Goal: Task Accomplishment & Management: Manage account settings

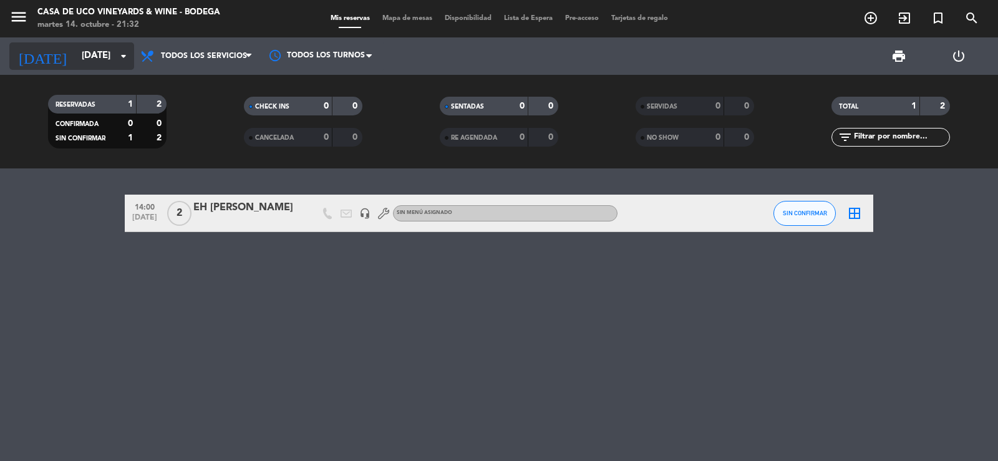
click at [100, 65] on input "[DATE]" at bounding box center [135, 56] width 120 height 24
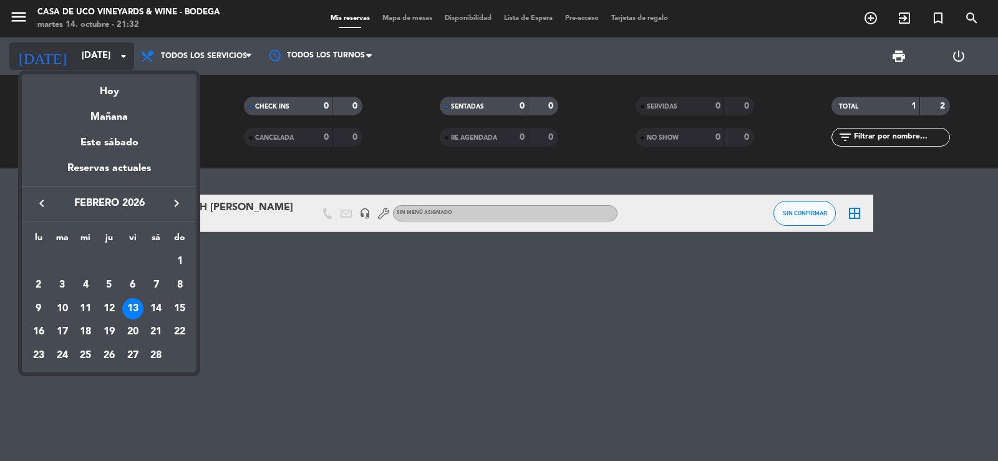
drag, startPoint x: 115, startPoint y: 91, endPoint x: 46, endPoint y: 51, distance: 80.2
click at [112, 87] on div "Hoy" at bounding box center [109, 87] width 175 height 26
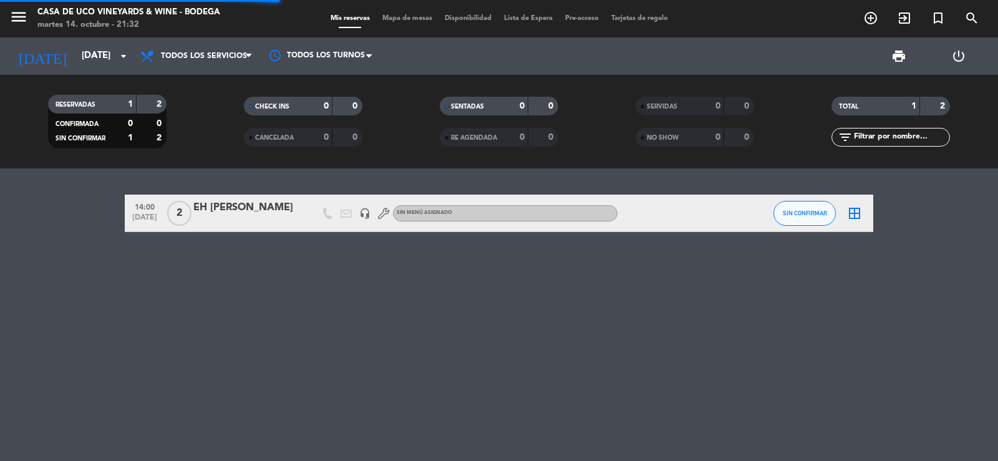
click at [29, 20] on span "menu" at bounding box center [23, 18] width 28 height 29
click at [7, 32] on div "menu Casa de Uco Vineyards & Wine - Bodega [DATE] 14. octubre - 21:32" at bounding box center [125, 18] width 250 height 29
click at [13, 25] on icon "menu" at bounding box center [18, 16] width 19 height 19
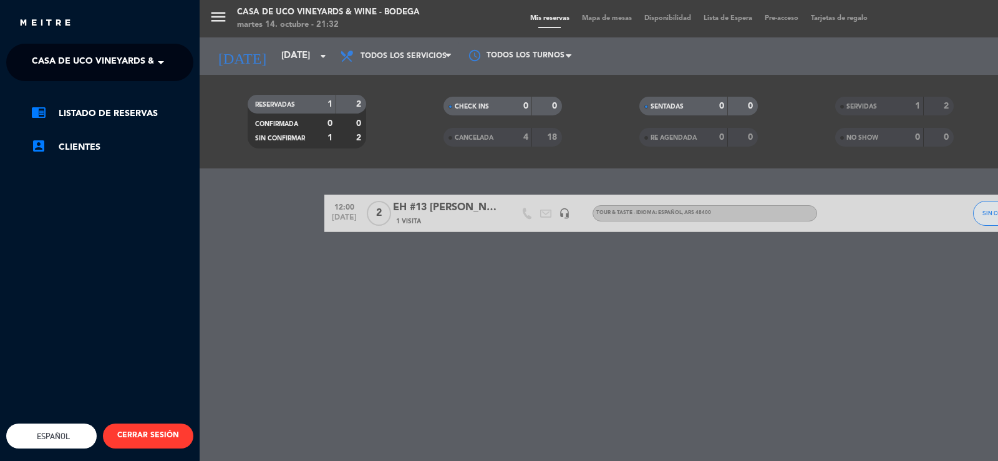
click at [66, 55] on span "Casa de Uco Vineyards & Wine - Bodega" at bounding box center [129, 62] width 195 height 26
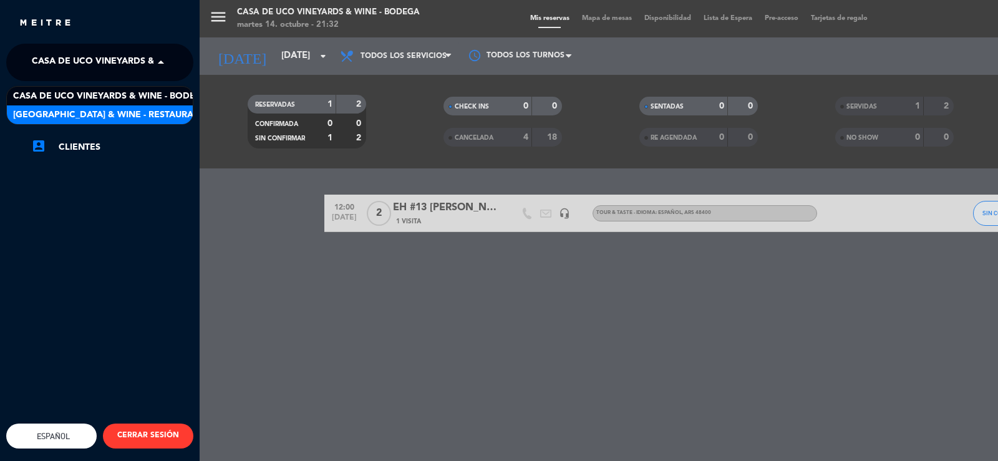
click at [101, 114] on span "[GEOGRAPHIC_DATA] & Wine - Restaurante" at bounding box center [112, 115] width 198 height 14
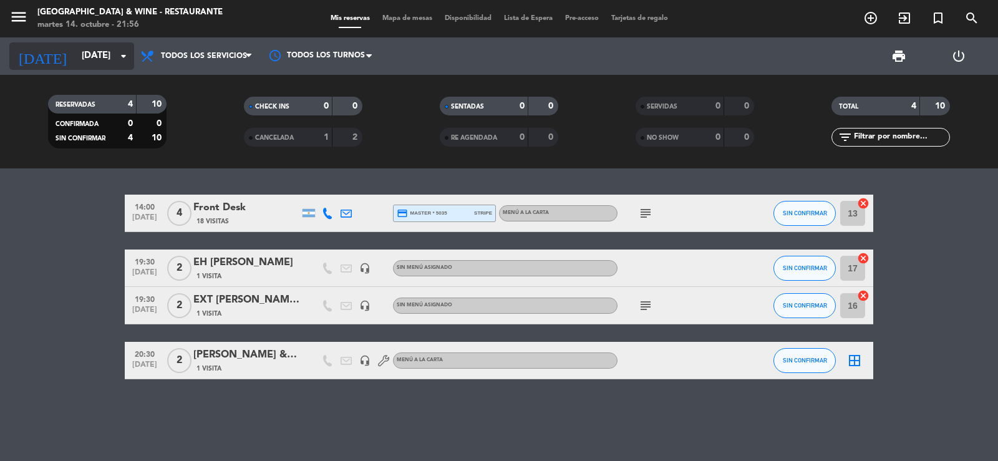
click at [91, 62] on input "[DATE]" at bounding box center [135, 56] width 120 height 24
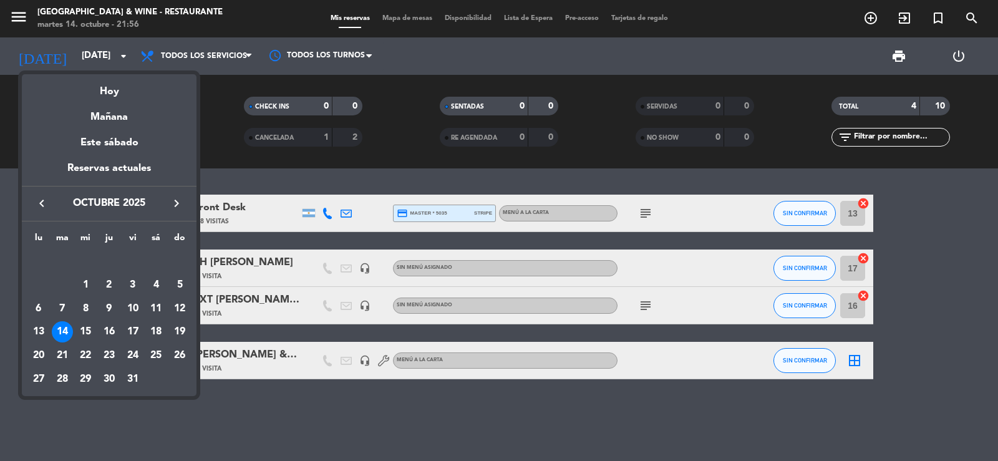
click at [108, 118] on div "Mañana" at bounding box center [109, 113] width 175 height 26
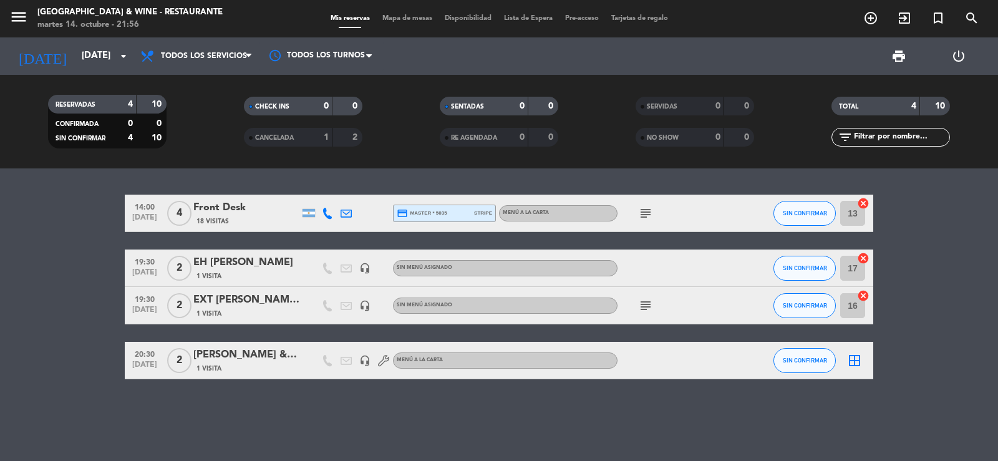
type input "[DATE]"
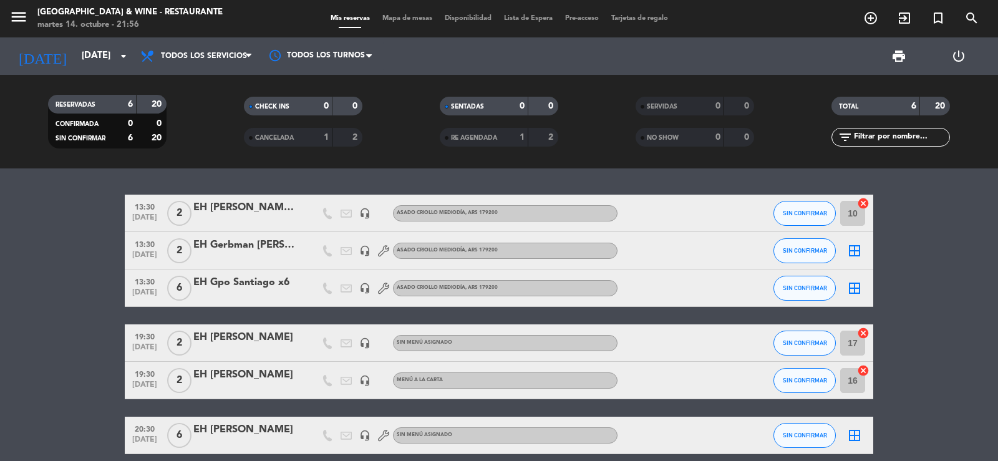
click at [256, 286] on div "EH Gpo Santiago x6" at bounding box center [246, 282] width 106 height 16
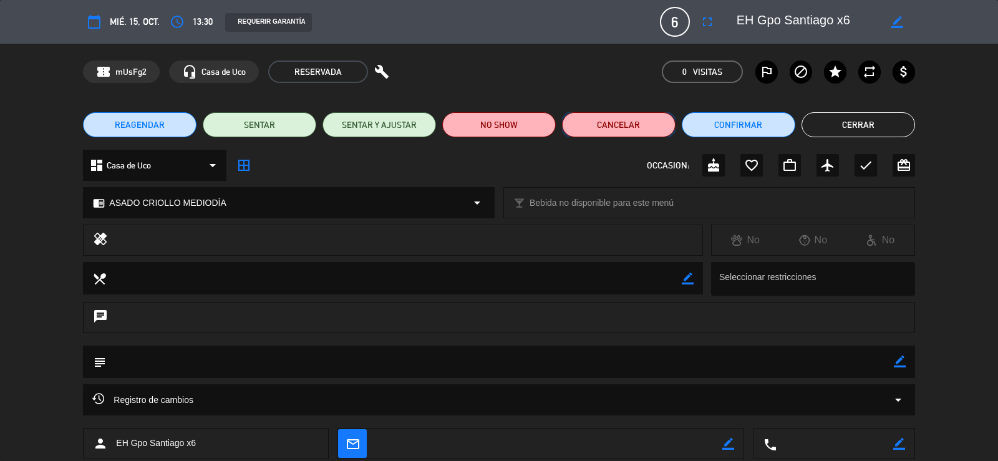
click at [619, 131] on button "Cancelar" at bounding box center [619, 124] width 114 height 25
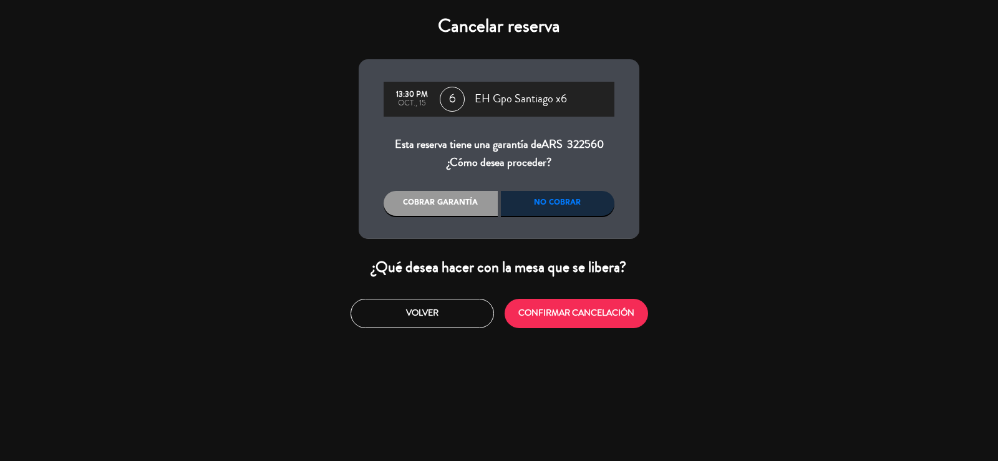
click at [551, 211] on div "No cobrar" at bounding box center [558, 203] width 114 height 25
click at [556, 312] on button "CONFIRMAR CANCELACIÓN" at bounding box center [576, 313] width 143 height 29
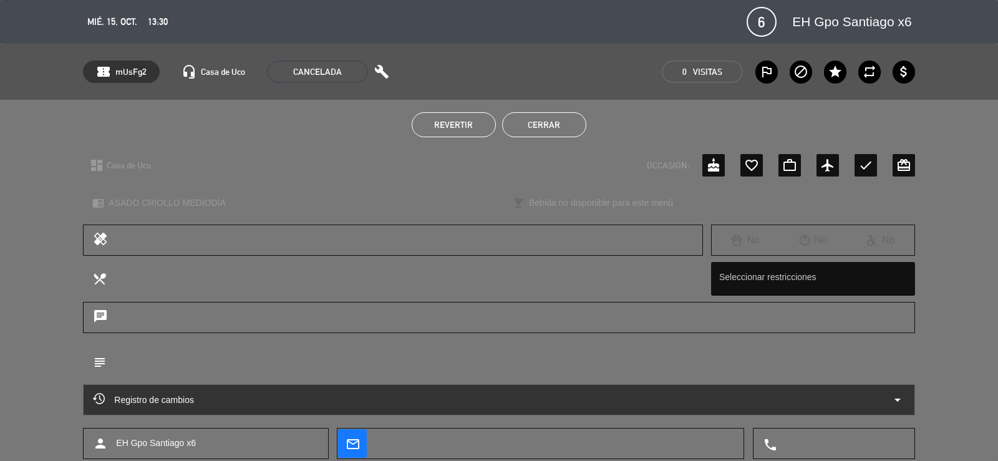
click at [543, 124] on button "Cerrar" at bounding box center [544, 124] width 84 height 25
